Goal: Check status

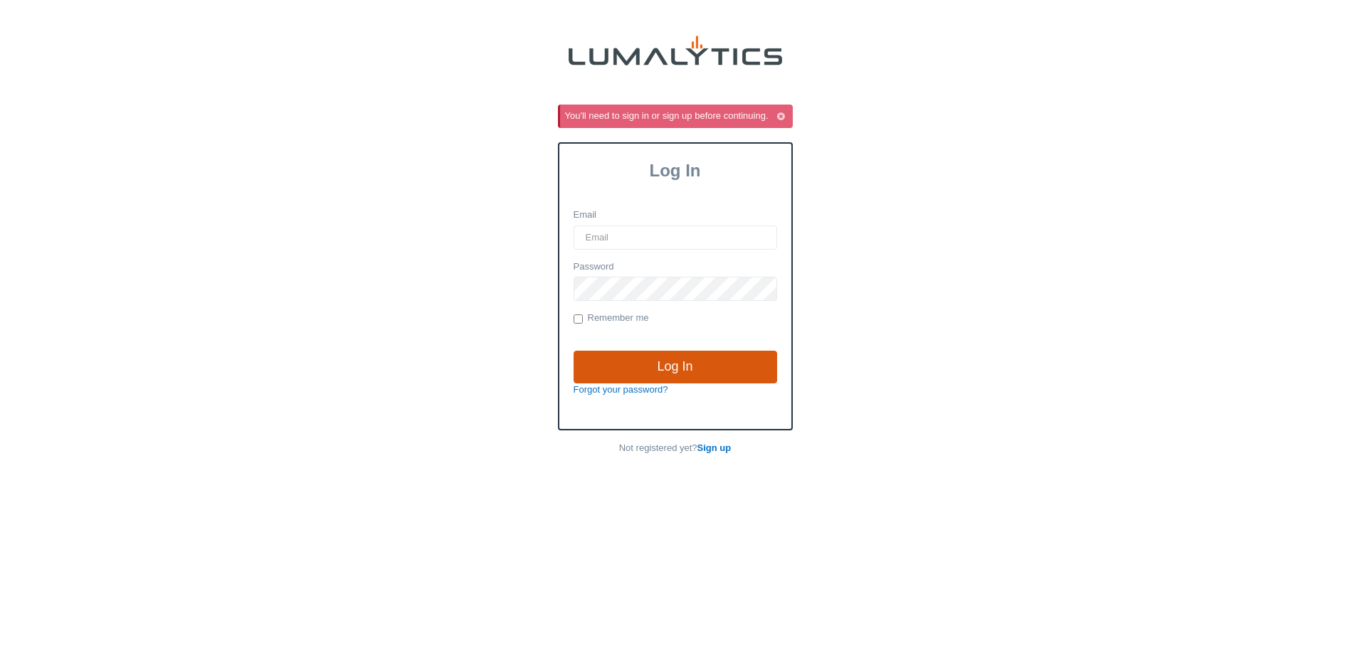
type input "[EMAIL_ADDRESS][DOMAIN_NAME]"
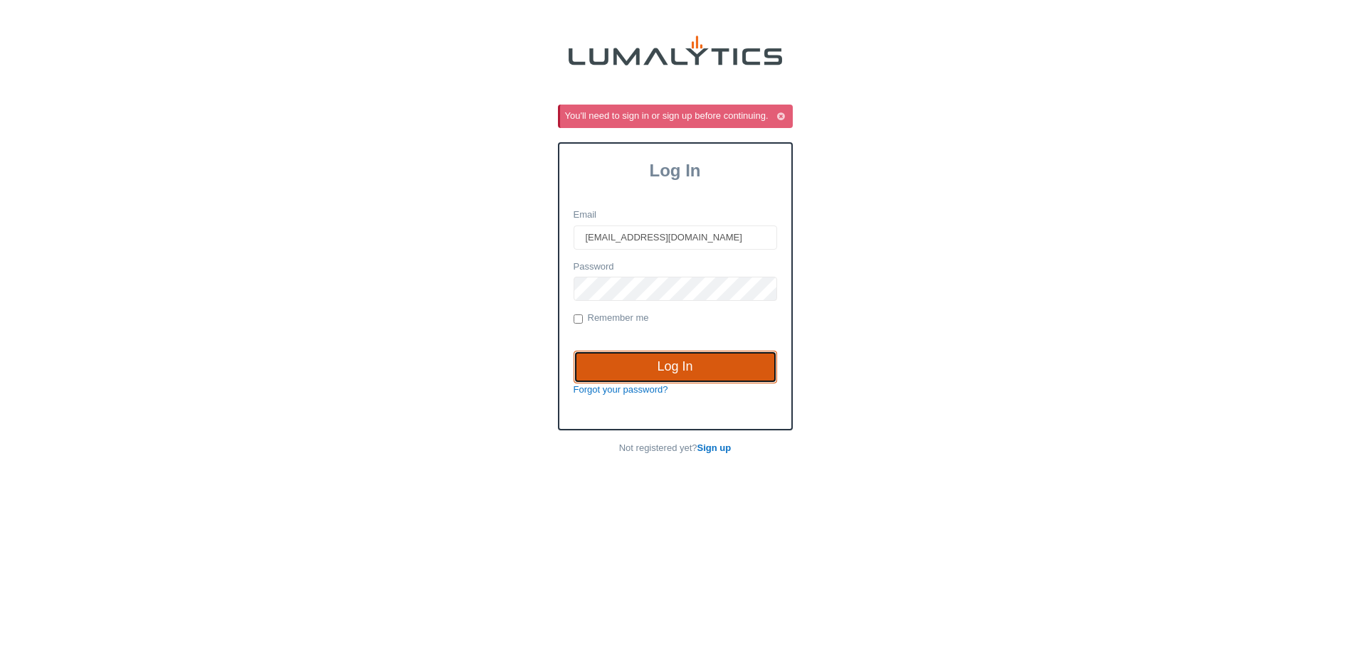
click at [596, 371] on input "Log In" at bounding box center [676, 367] width 204 height 33
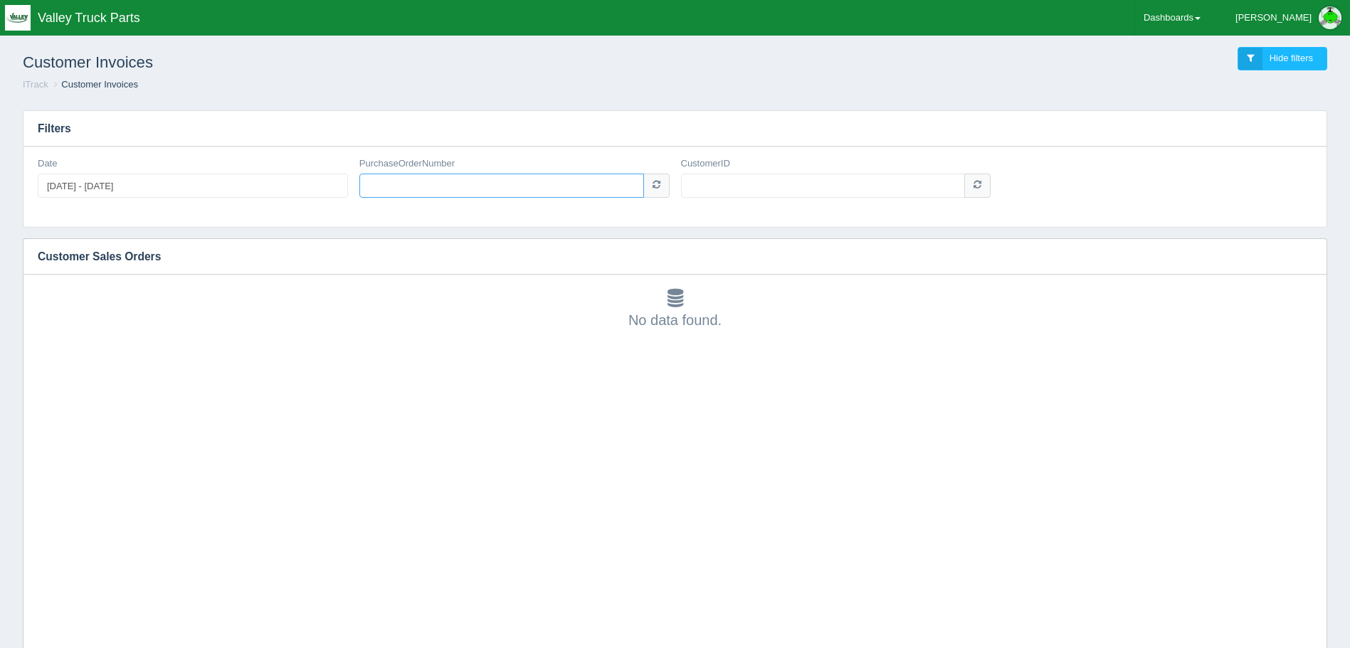
click at [401, 185] on input "PurchaseOrderNumber" at bounding box center [501, 186] width 285 height 24
type input "149944"
click at [724, 178] on input "CustomerID" at bounding box center [823, 186] width 285 height 24
type input "1008010"
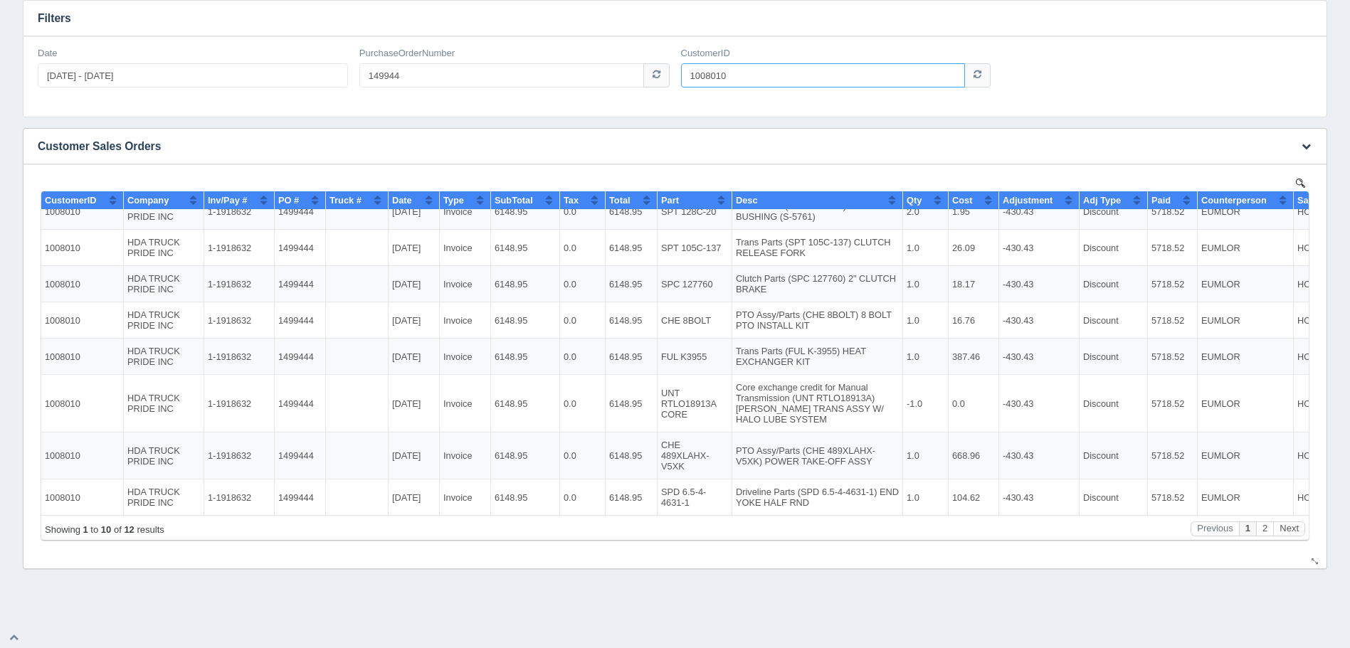
scroll to position [112, 0]
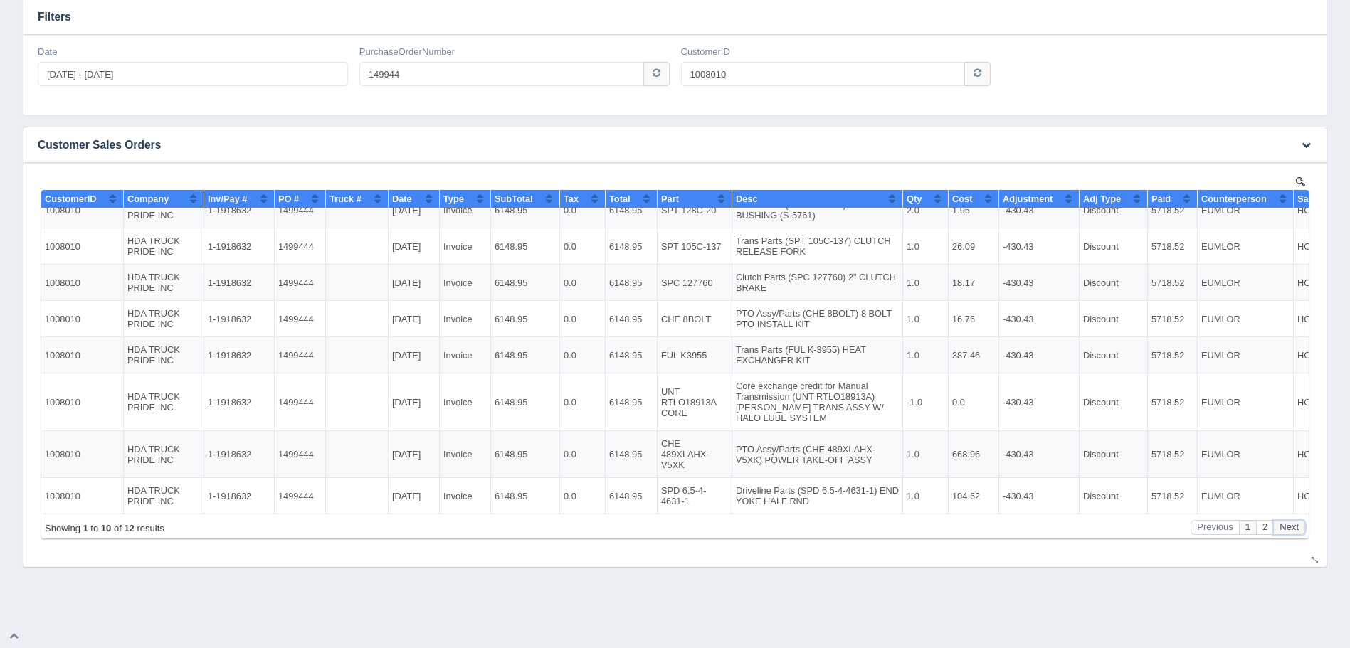
click at [1289, 526] on button "Next" at bounding box center [1289, 527] width 32 height 15
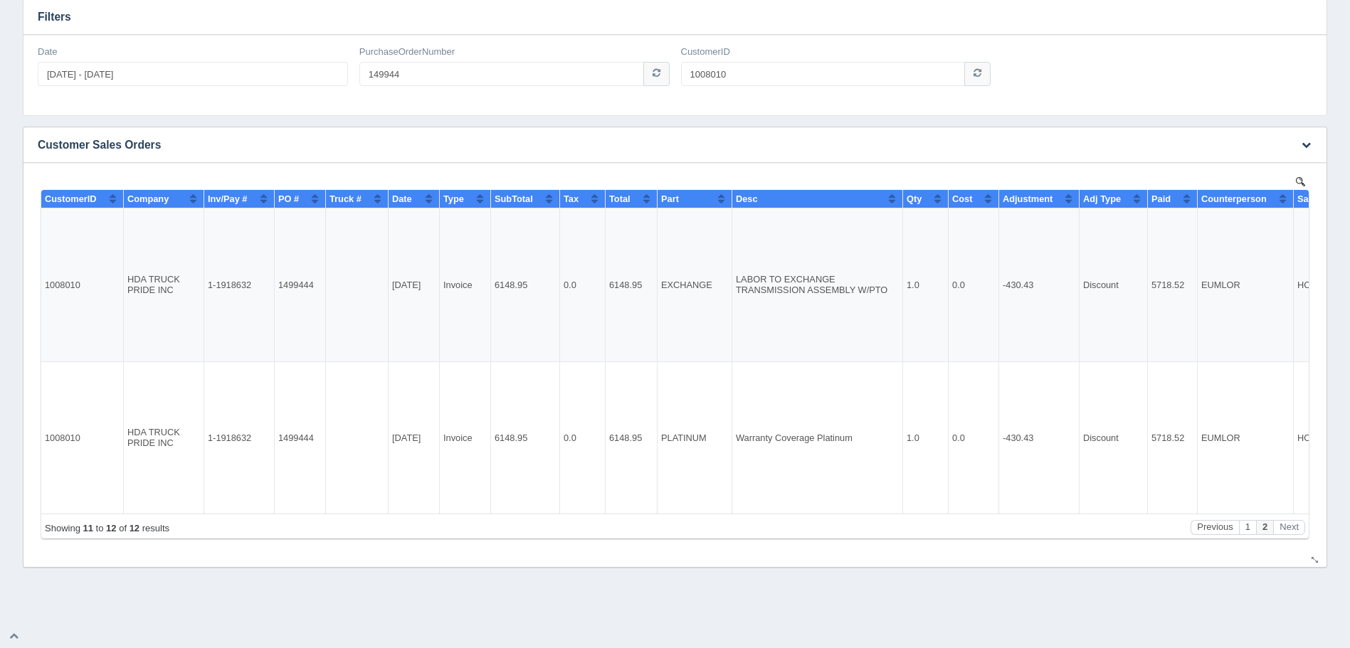
scroll to position [0, 0]
click at [1248, 529] on button "1" at bounding box center [1247, 527] width 17 height 15
